Goal: Task Accomplishment & Management: Manage account settings

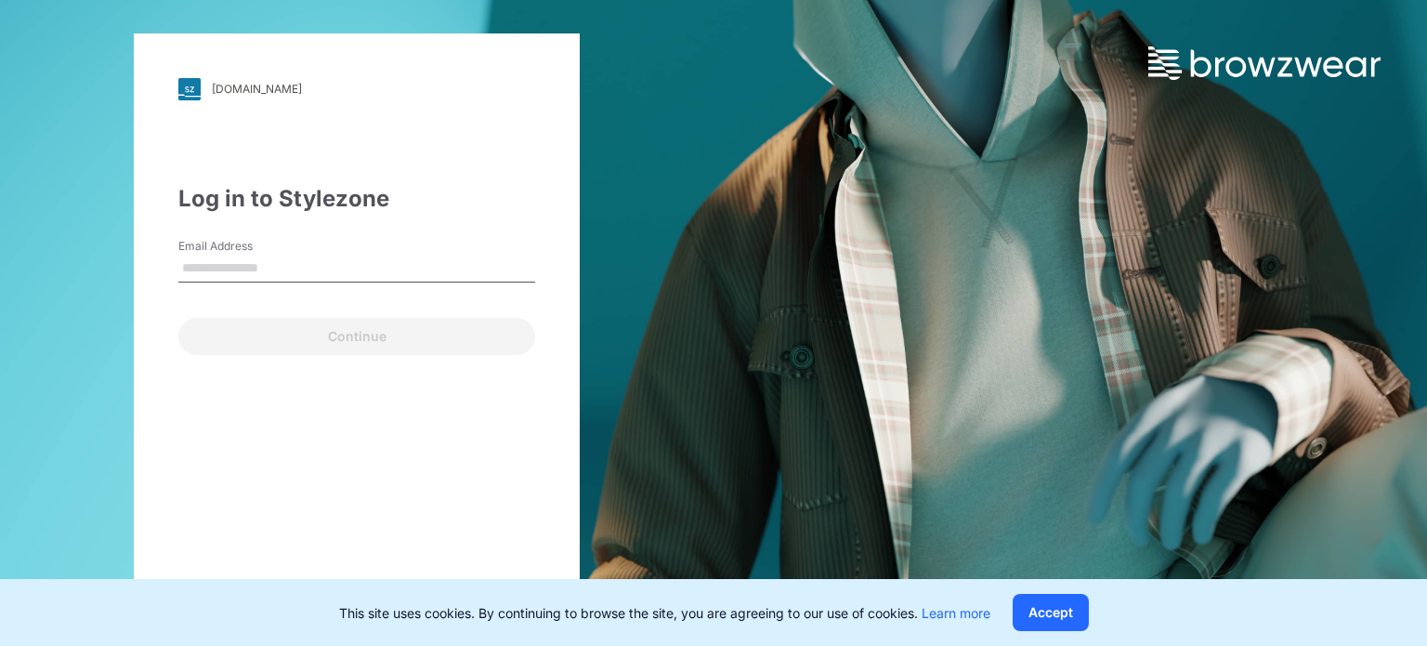
click at [204, 268] on input "Email Address" at bounding box center [356, 268] width 357 height 28
type input "**********"
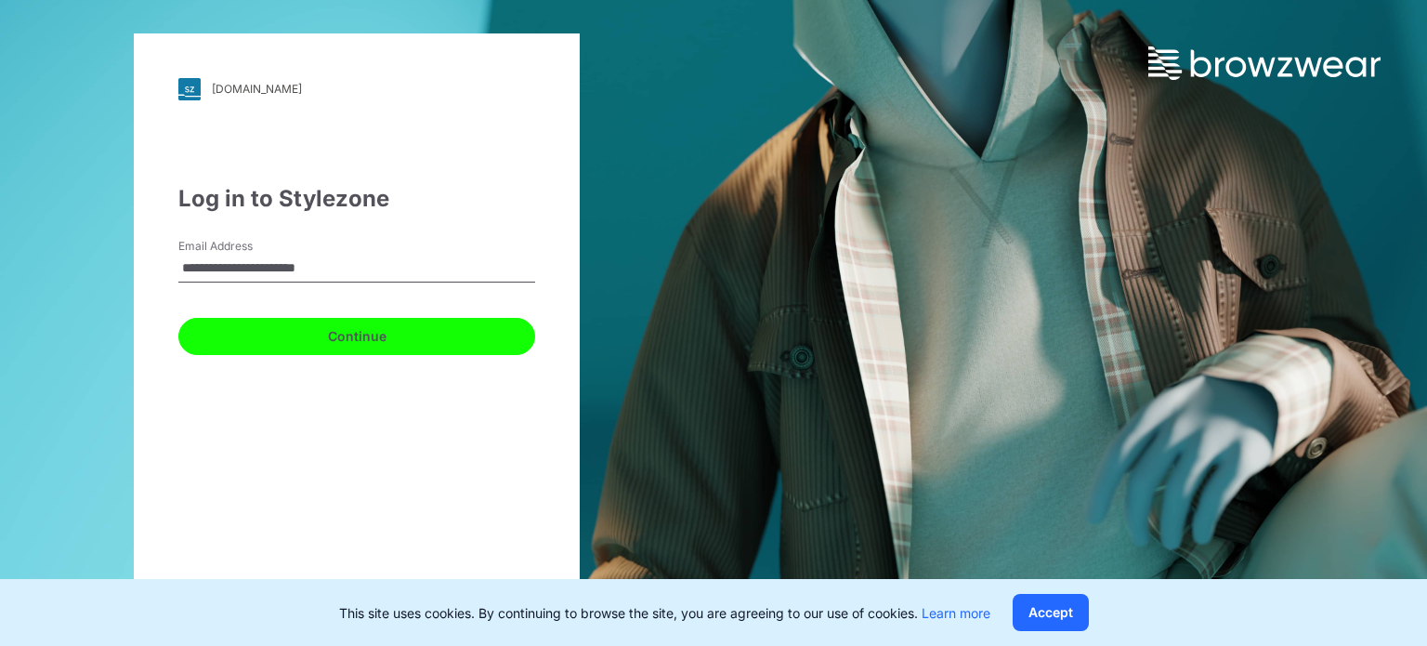
click at [369, 336] on button "Continue" at bounding box center [356, 336] width 357 height 37
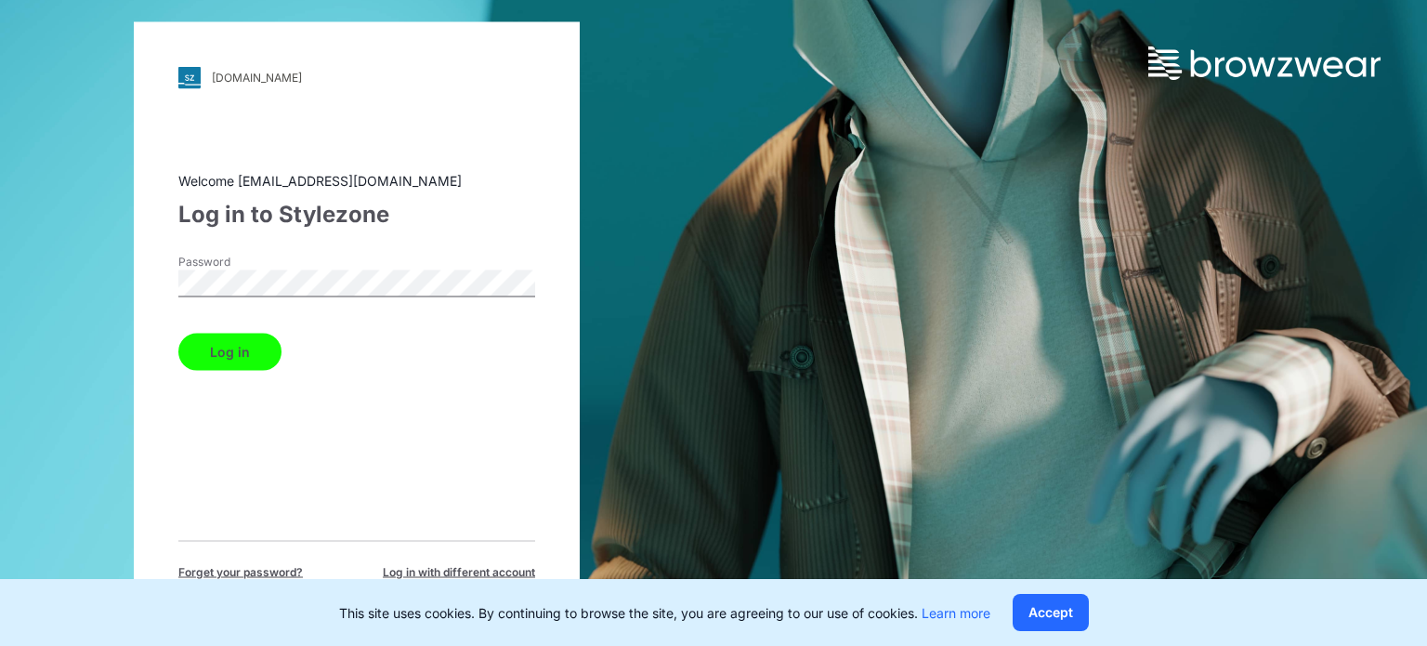
click at [231, 345] on button "Log in" at bounding box center [229, 351] width 103 height 37
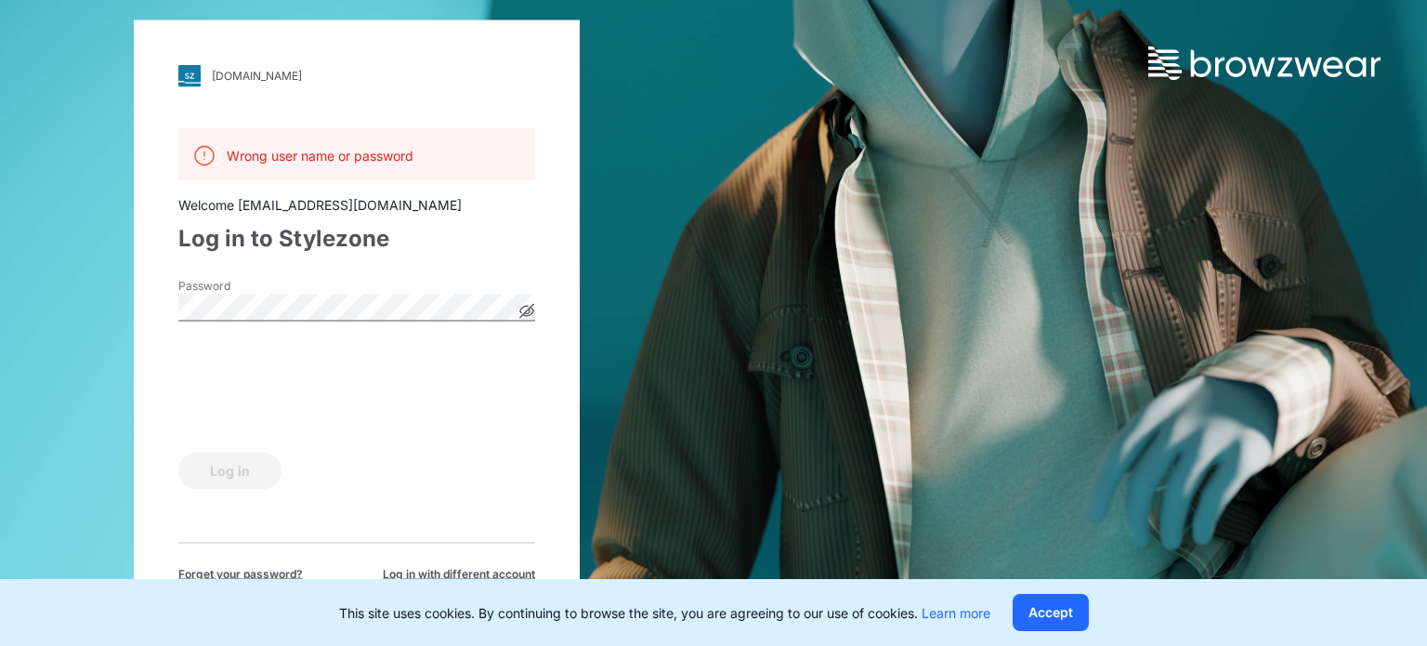
click at [108, 306] on div "[DOMAIN_NAME] Loading... Wrong user name or password Welcome [EMAIL_ADDRESS][DO…" at bounding box center [356, 323] width 713 height 646
click at [232, 456] on button "Log in" at bounding box center [229, 469] width 103 height 37
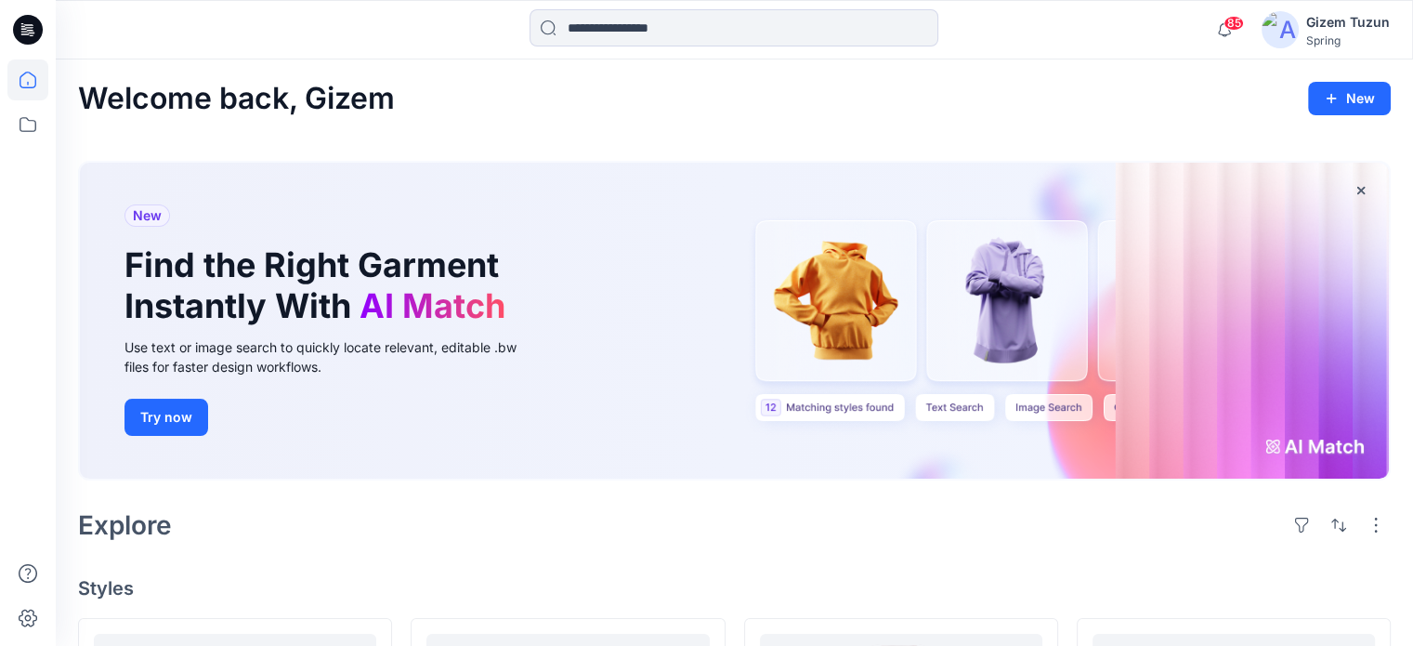
click at [1345, 20] on div "Gizem Tuzun" at bounding box center [1348, 22] width 84 height 22
click at [1226, 30] on icon "button" at bounding box center [1224, 29] width 35 height 37
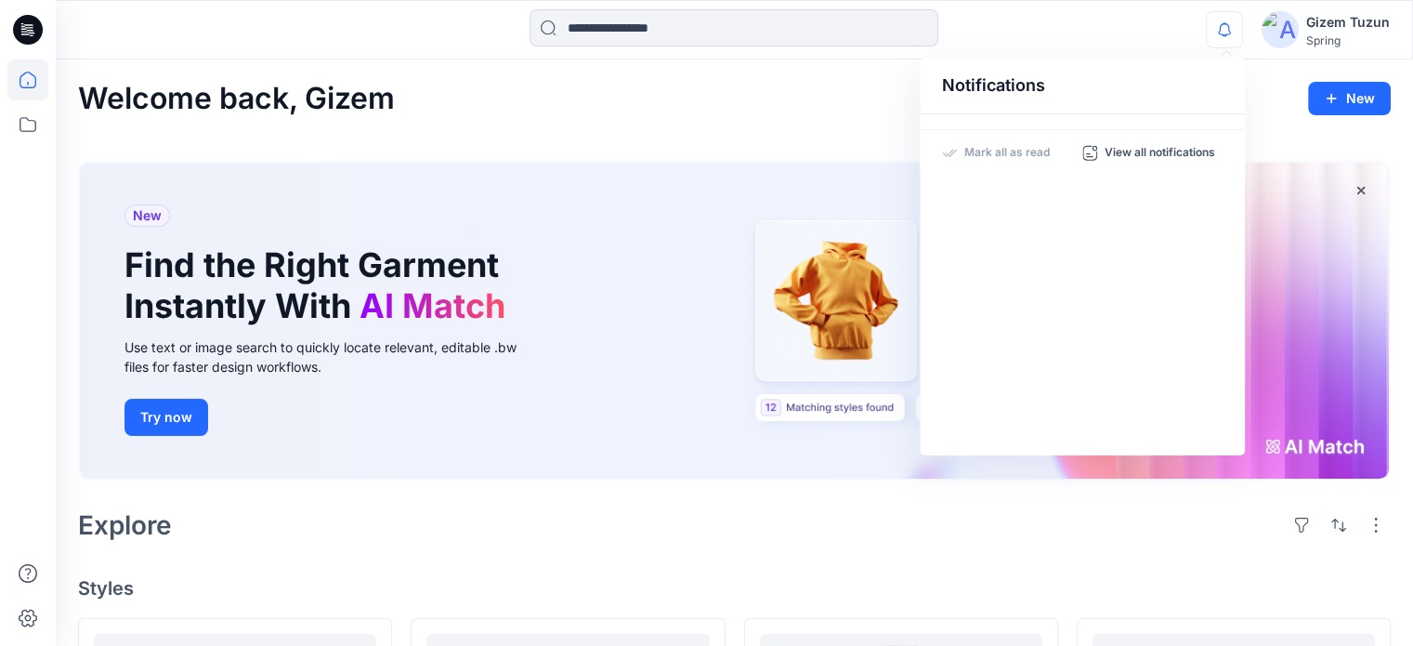
click at [1237, 23] on icon "button" at bounding box center [1224, 29] width 35 height 37
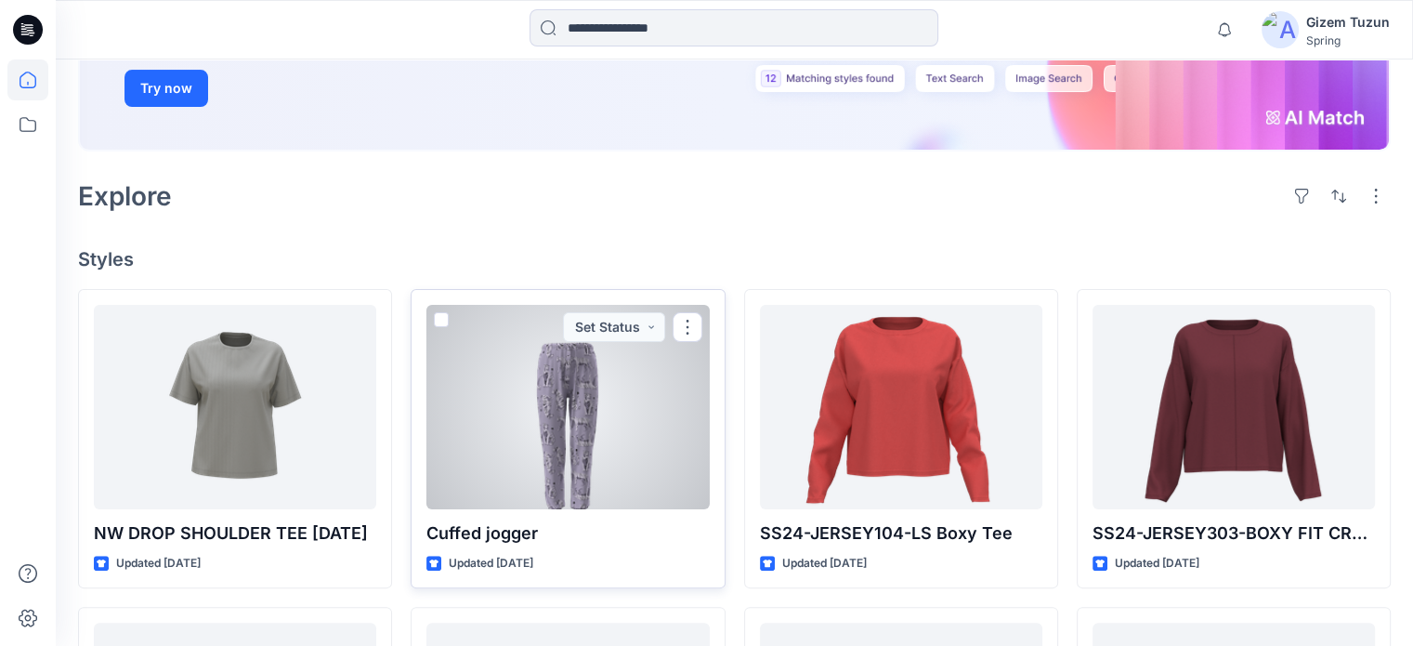
scroll to position [372, 0]
